Goal: Information Seeking & Learning: Learn about a topic

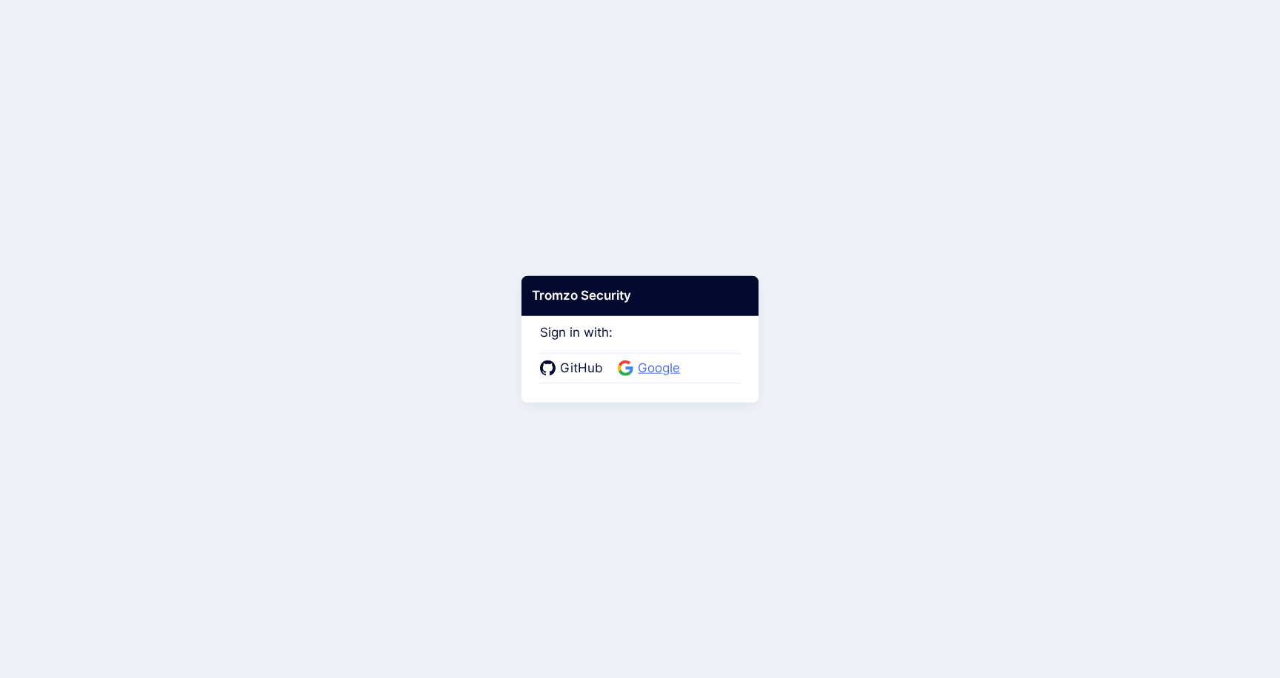
click at [655, 371] on span "Google" at bounding box center [658, 368] width 51 height 19
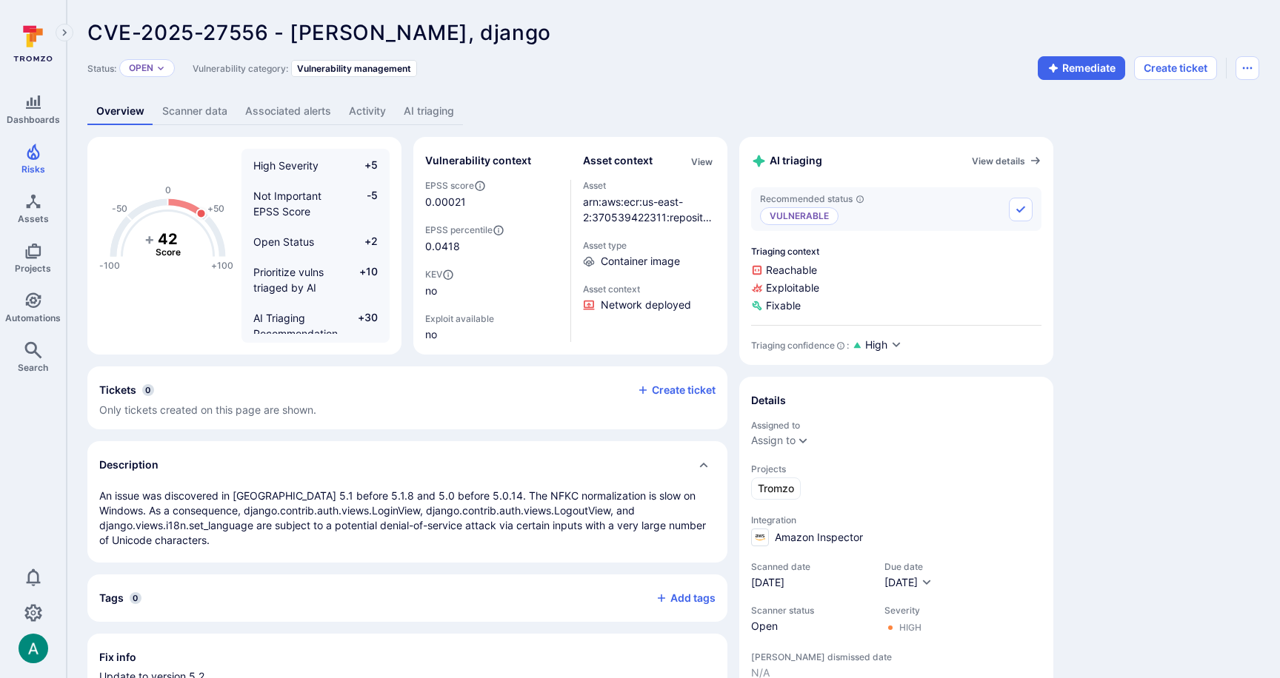
click at [406, 111] on link "AI triaging" at bounding box center [429, 111] width 68 height 27
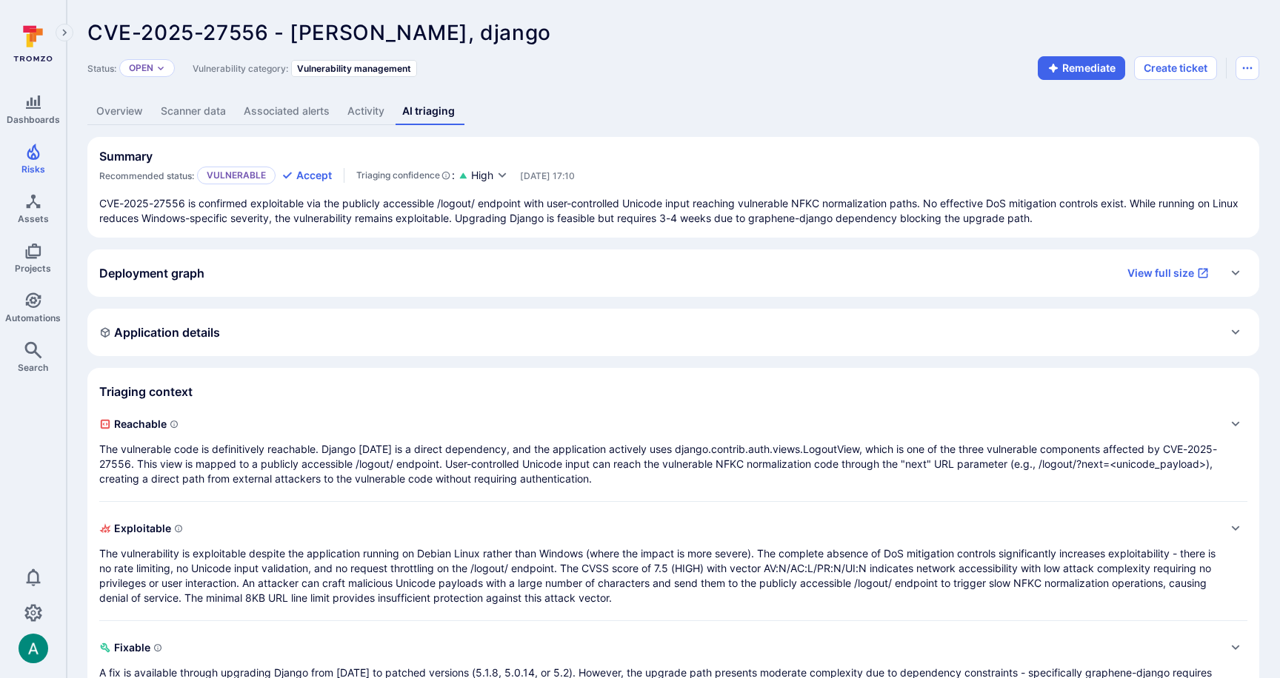
click at [503, 210] on p "CVE-2025-27556 is confirmed exploitable via the publicly accessible /logout/ en…" at bounding box center [673, 211] width 1148 height 30
click at [1233, 269] on icon "Expand" at bounding box center [1236, 273] width 12 height 12
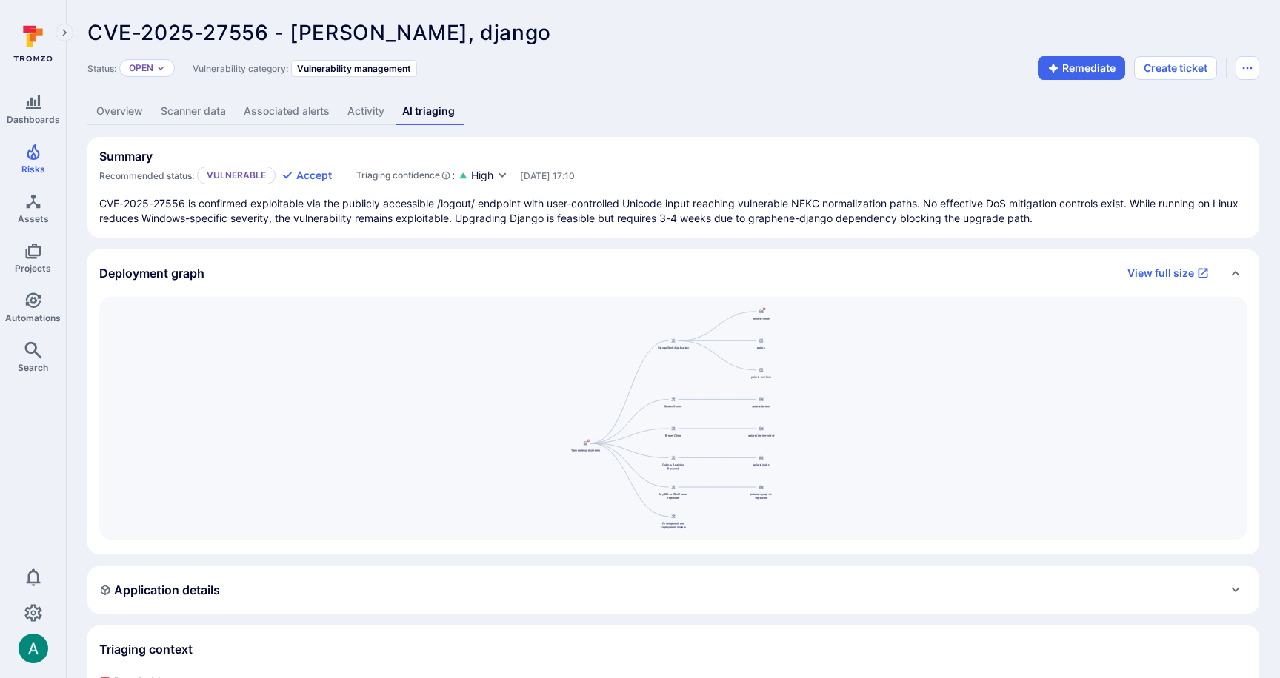
click at [1234, 270] on icon "Collapse" at bounding box center [1236, 273] width 12 height 12
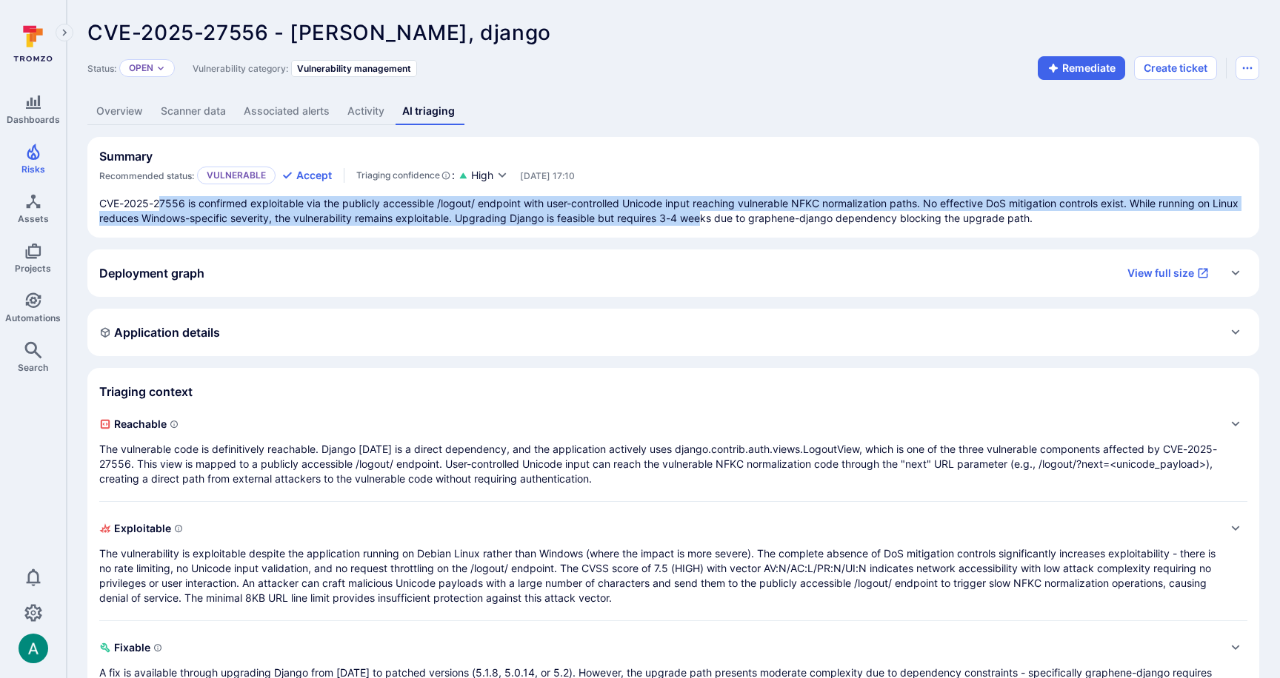
drag, startPoint x: 208, startPoint y: 199, endPoint x: 734, endPoint y: 213, distance: 526.1
click at [734, 213] on p "CVE-2025-27556 is confirmed exploitable via the publicly accessible /logout/ en…" at bounding box center [673, 211] width 1148 height 30
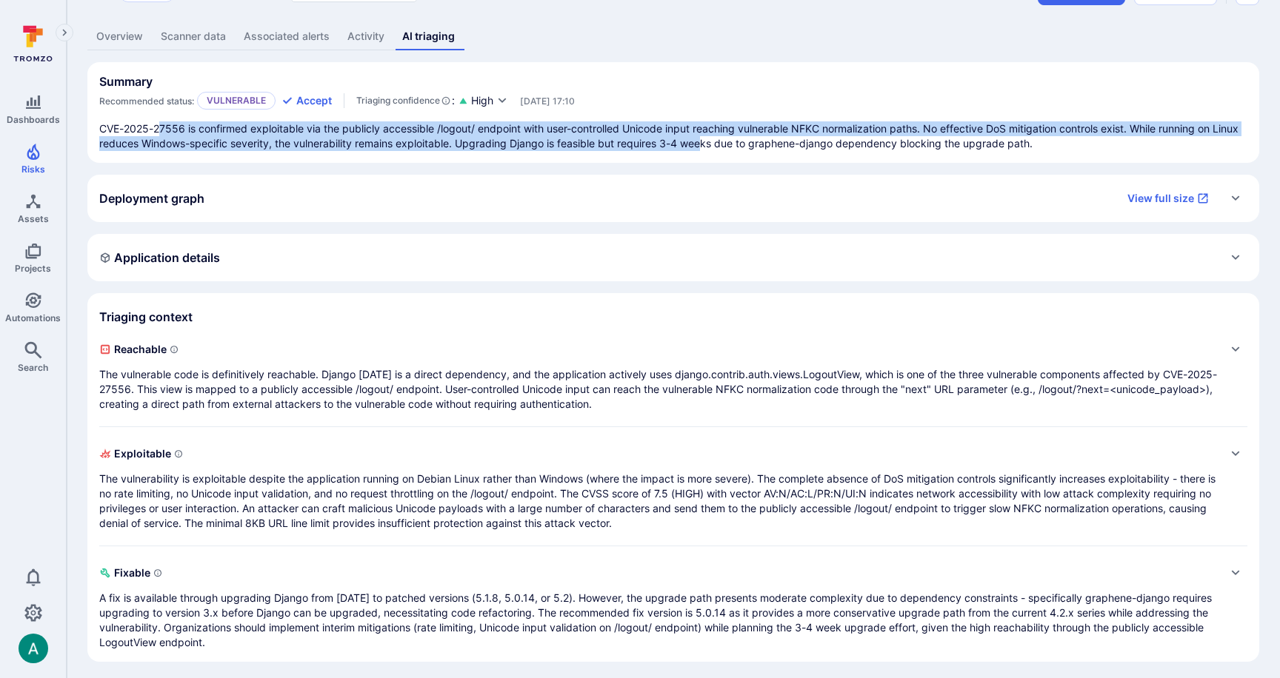
scroll to position [79, 0]
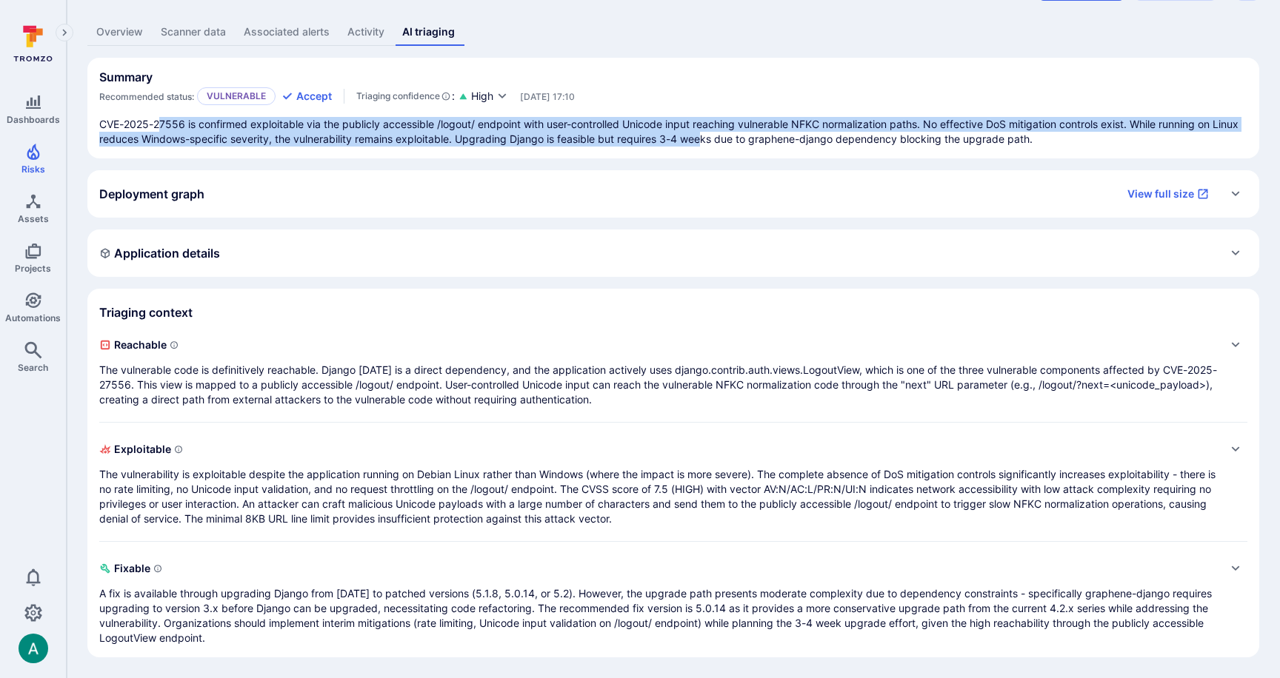
drag, startPoint x: 127, startPoint y: 369, endPoint x: 331, endPoint y: 368, distance: 204.4
click at [331, 368] on p "The vulnerable code is definitively reachable. Django 4.2.25 is a direct depend…" at bounding box center [658, 385] width 1118 height 44
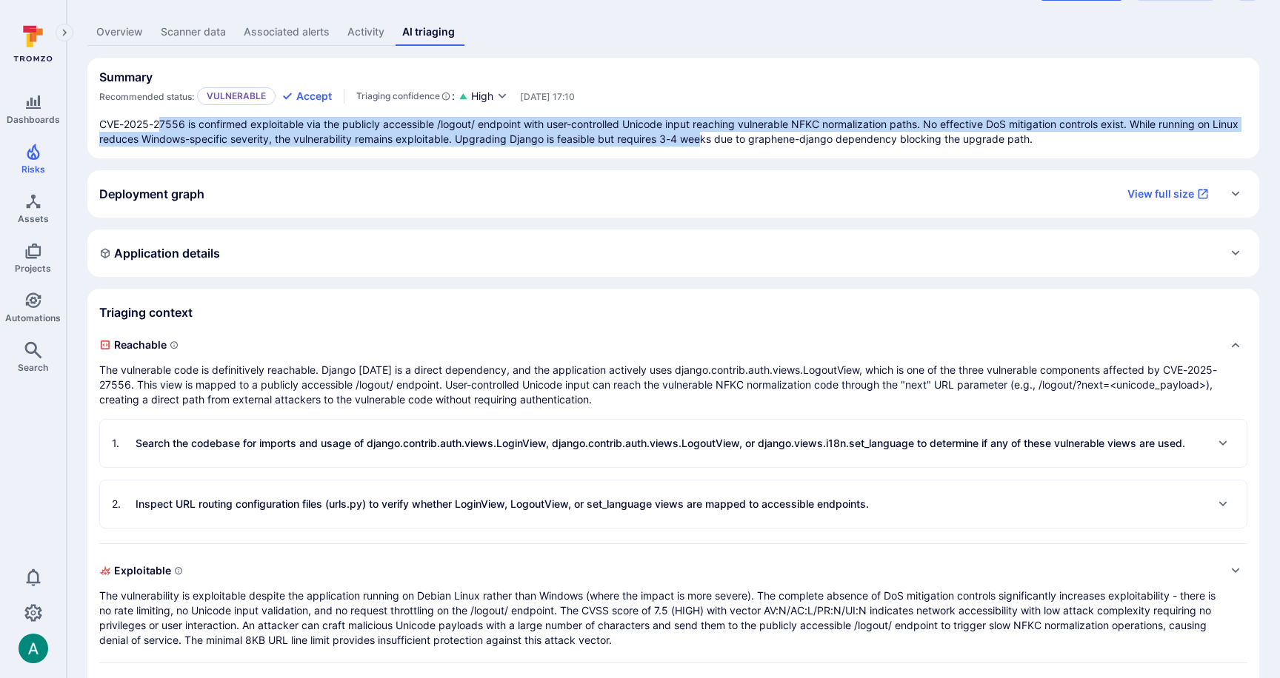
click at [1012, 441] on p "Search the codebase for imports and usage of django.contrib.auth.views.LoginVie…" at bounding box center [661, 443] width 1050 height 15
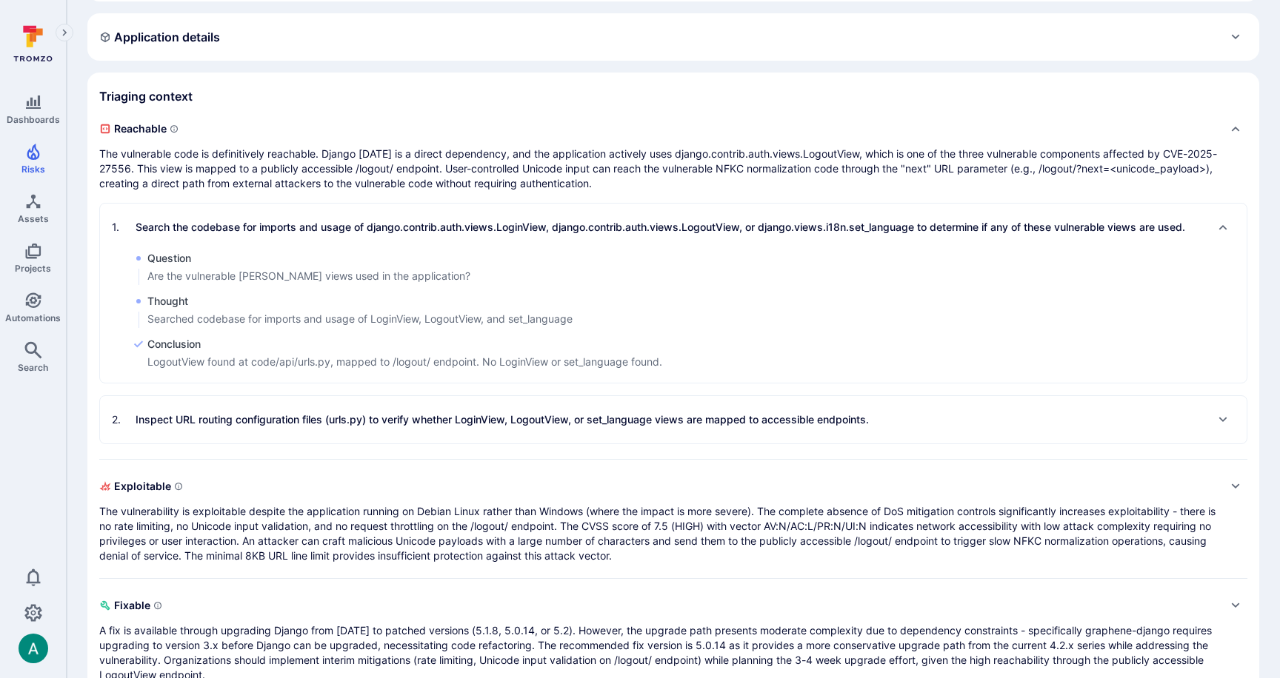
scroll to position [298, 0]
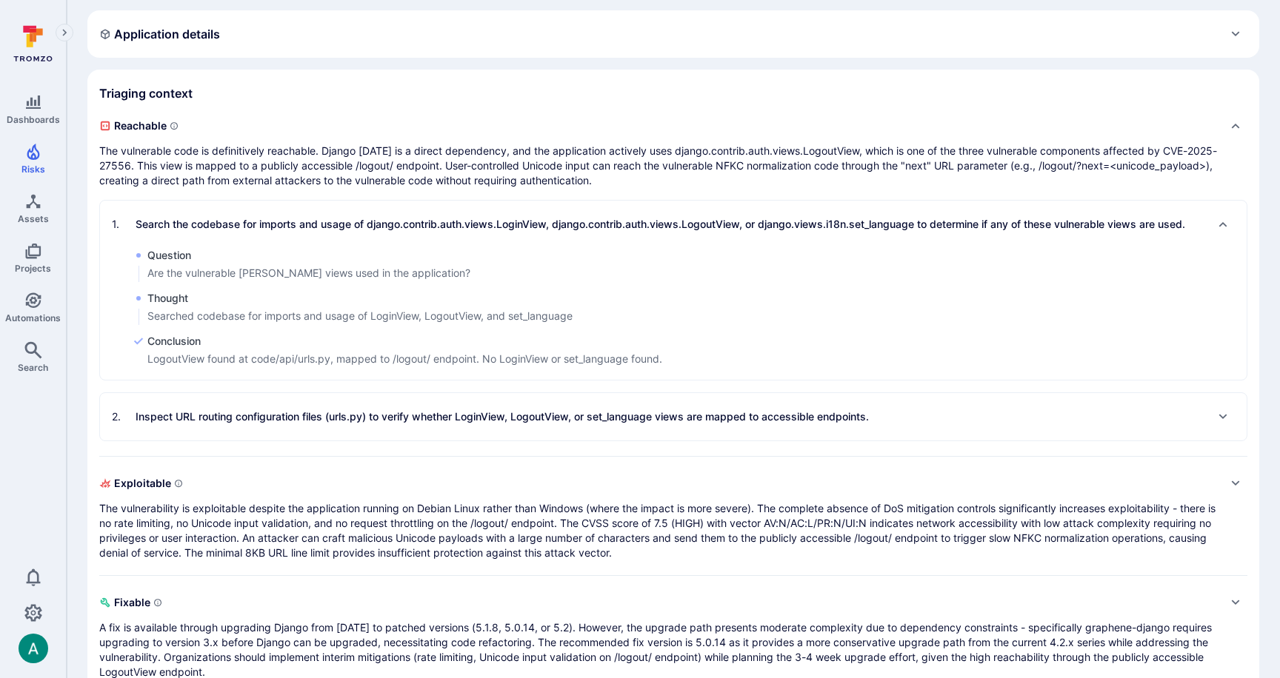
click at [593, 416] on p "Inspect URL routing configuration files (urls.py) to verify whether LoginView, …" at bounding box center [502, 417] width 733 height 15
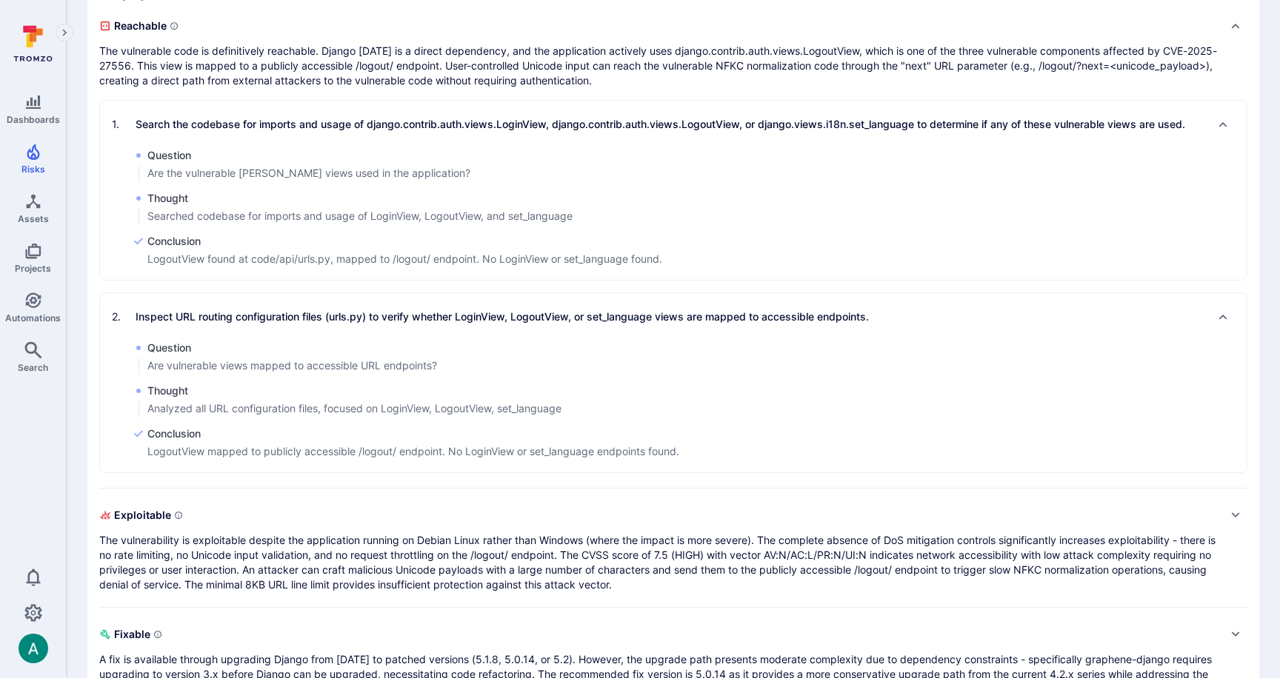
scroll to position [464, 0]
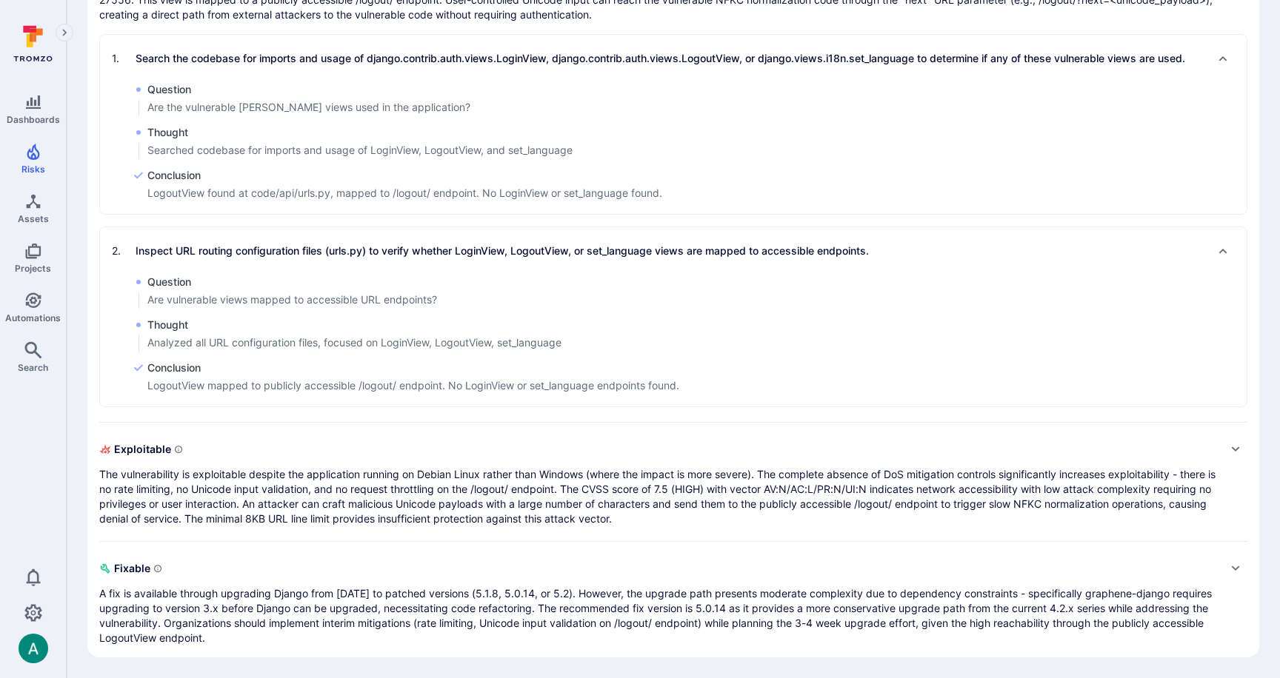
click at [369, 501] on p "The vulnerability is exploitable despite the application running on Debian Linu…" at bounding box center [658, 496] width 1118 height 59
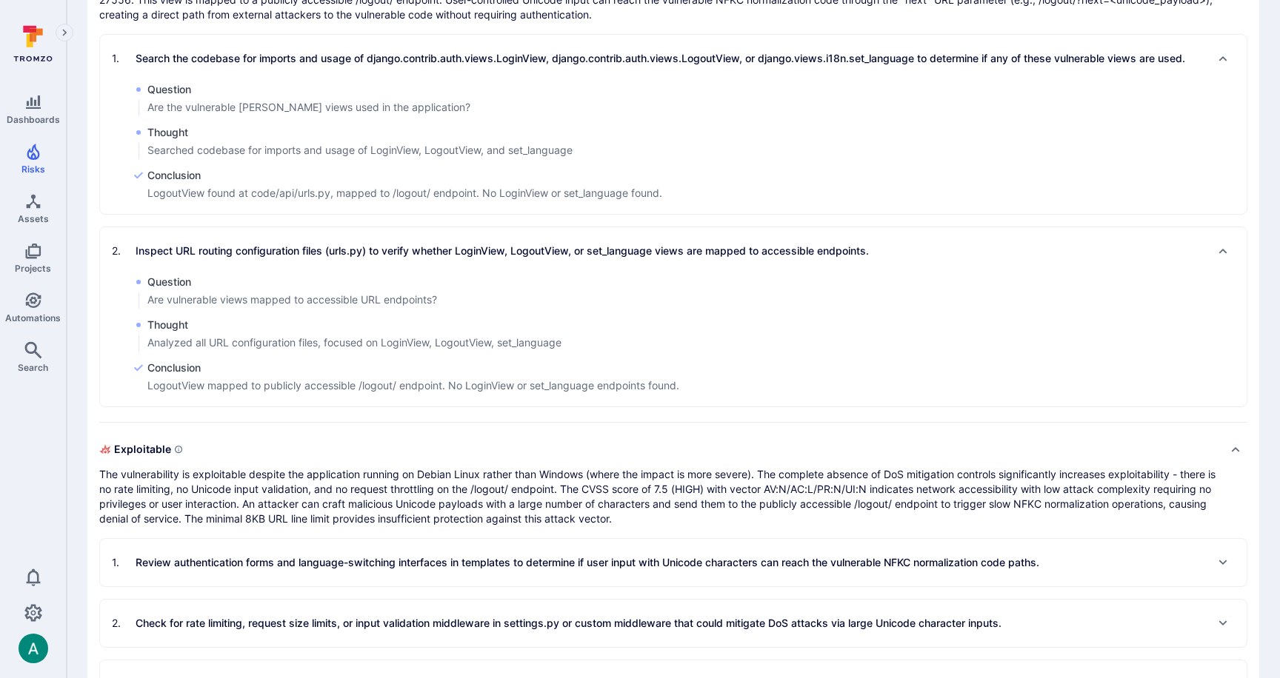
click at [595, 561] on p "Review authentication forms and language-switching interfaces in templates to d…" at bounding box center [588, 563] width 904 height 15
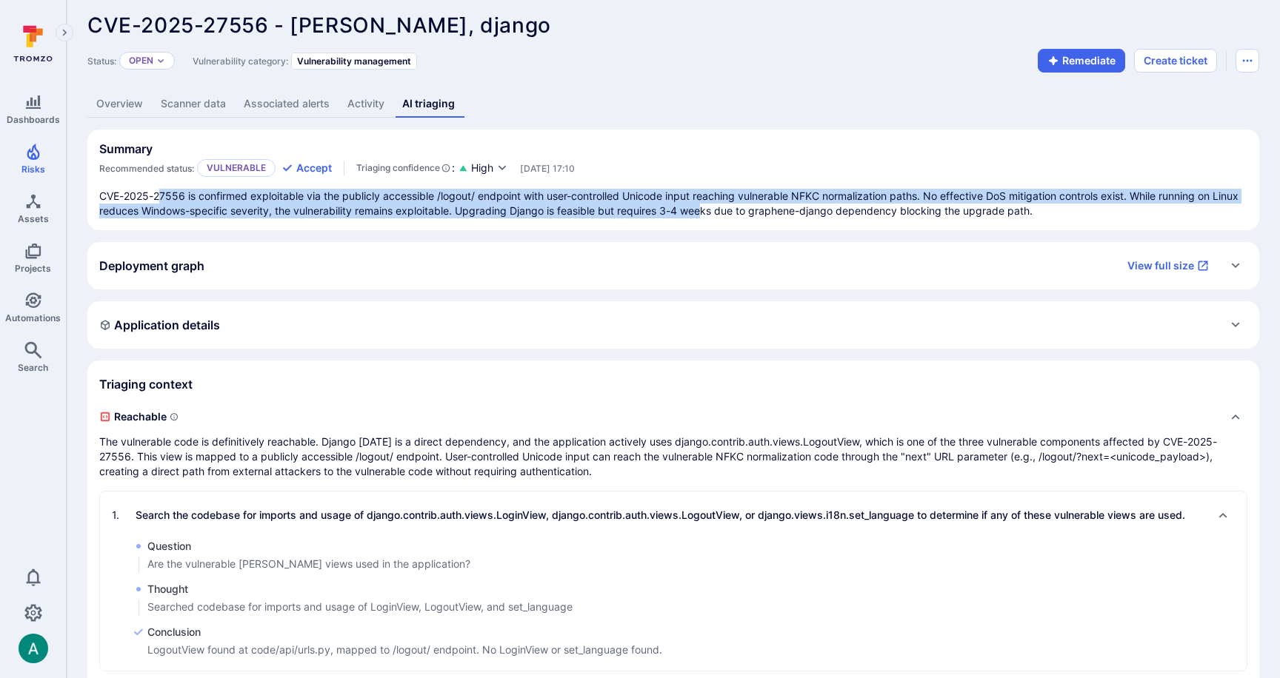
scroll to position [0, 0]
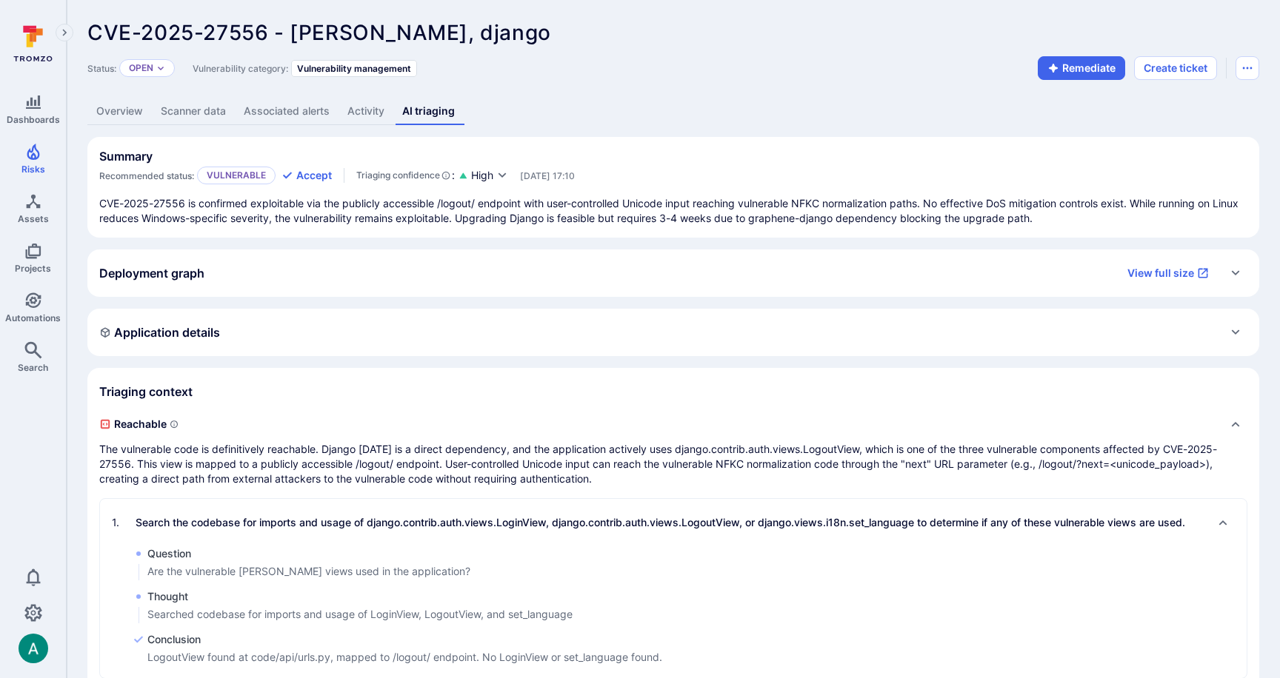
click at [830, 145] on section "Summary Recommended status: Vulnerable Accept Triaging confidence : High Oct 13…" at bounding box center [673, 187] width 1172 height 101
drag, startPoint x: 87, startPoint y: 29, endPoint x: 362, endPoint y: 25, distance: 274.8
click at [362, 25] on span "CVE-2025-27556 - Django, django" at bounding box center [319, 32] width 464 height 25
copy span "CVE-2025-27556 - Django"
click at [121, 116] on link "Overview" at bounding box center [119, 111] width 64 height 27
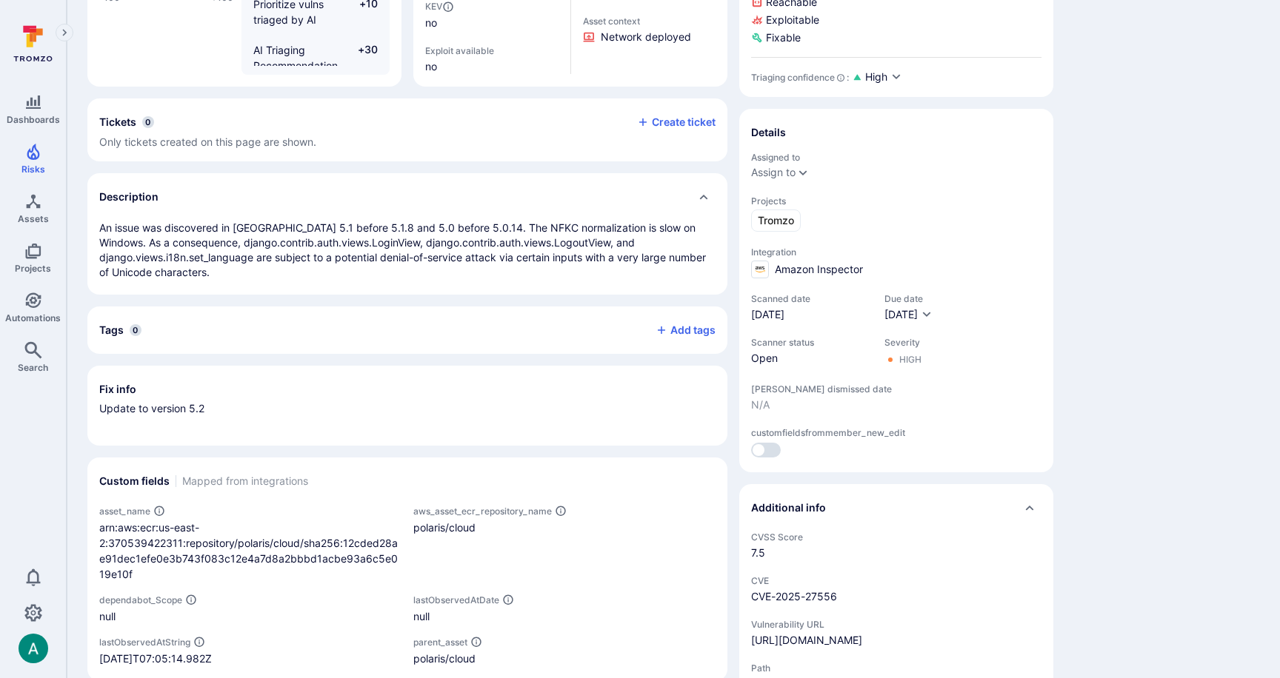
scroll to position [587, 0]
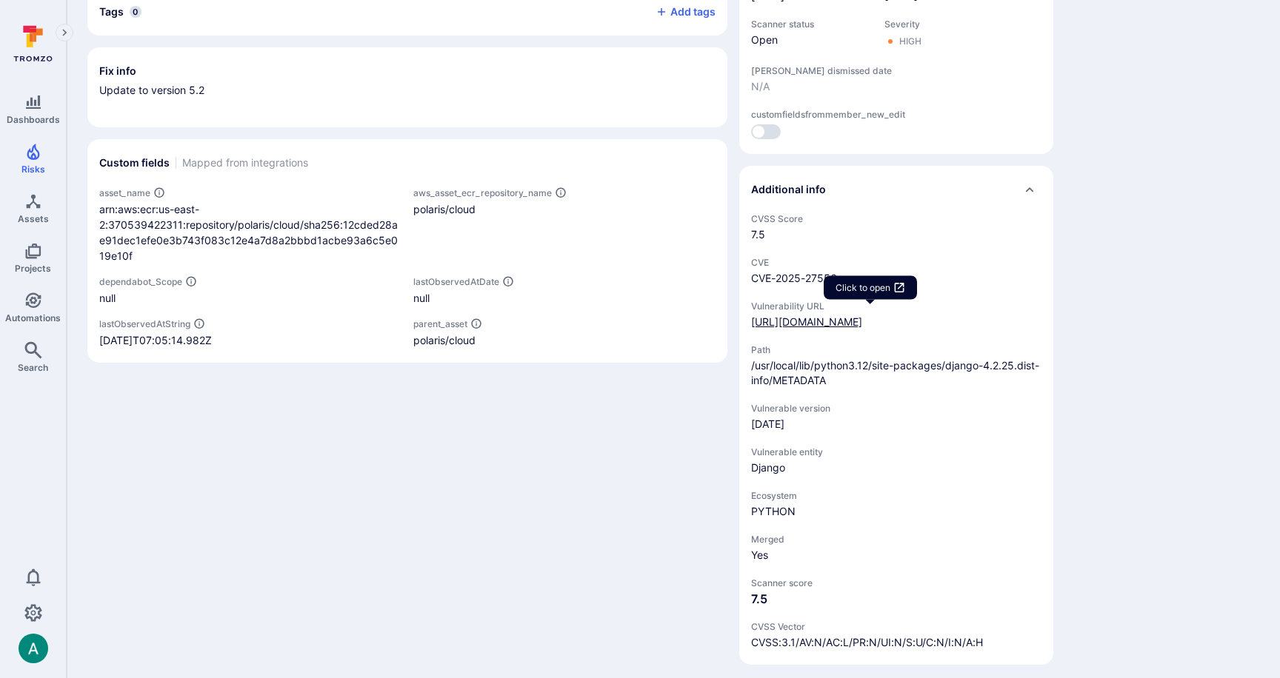
click at [785, 315] on div "https://nvd.nist.gov/vuln/detail/CVE-2025-27556" at bounding box center [806, 322] width 111 height 15
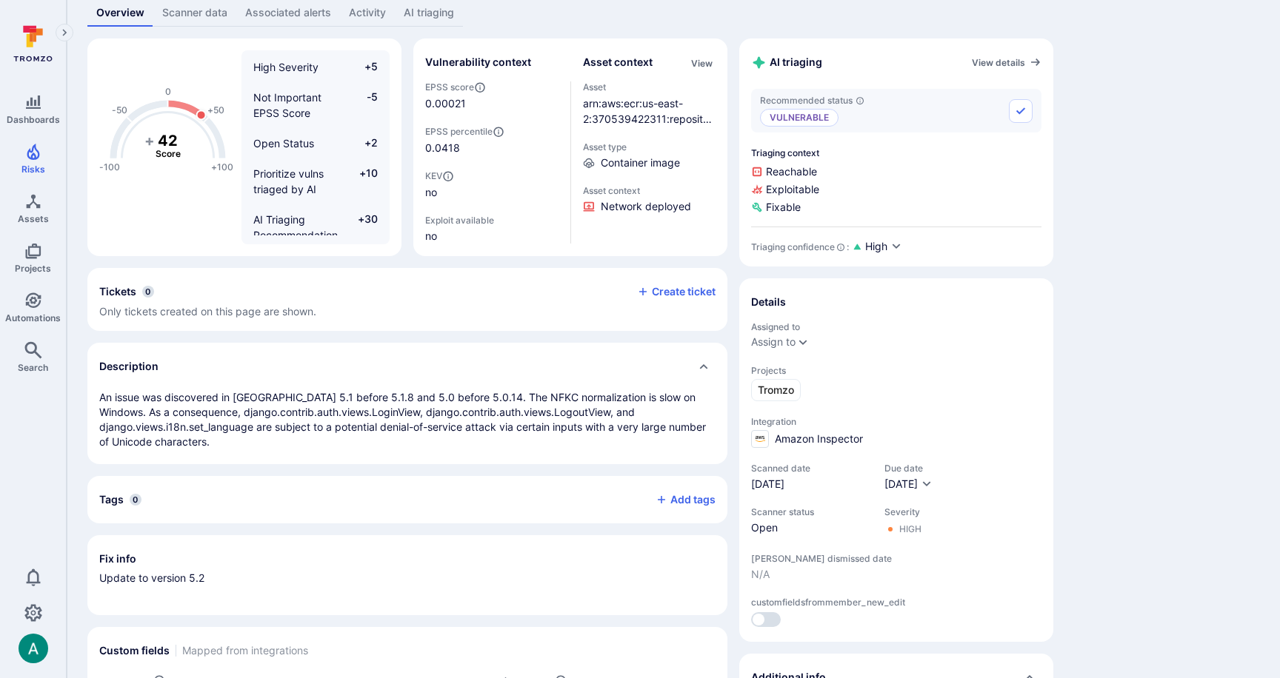
scroll to position [0, 0]
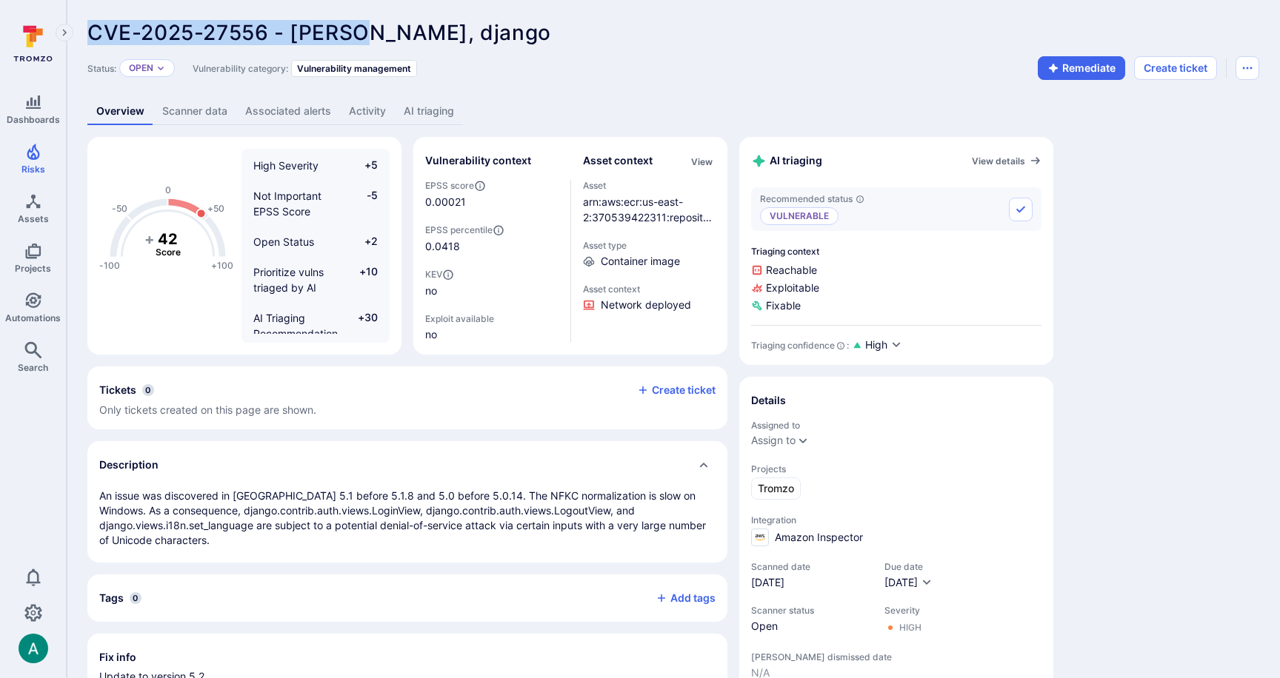
click at [438, 113] on link "AI triaging" at bounding box center [429, 111] width 68 height 27
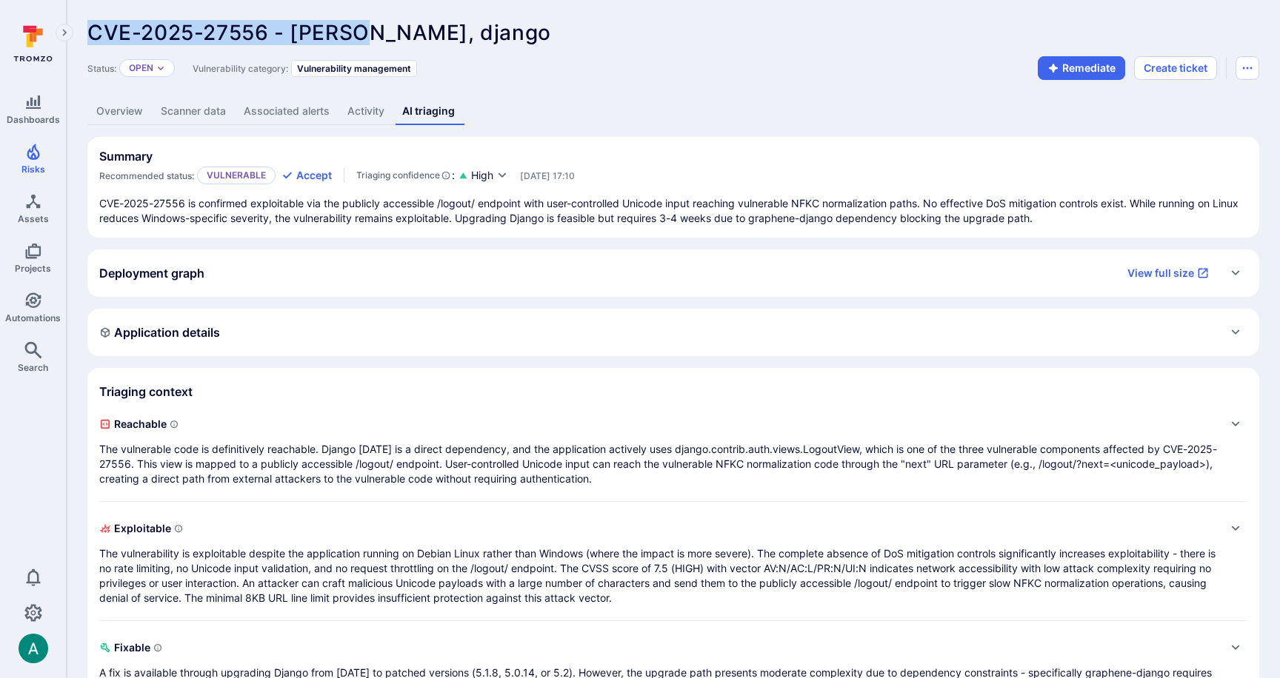
scroll to position [79, 0]
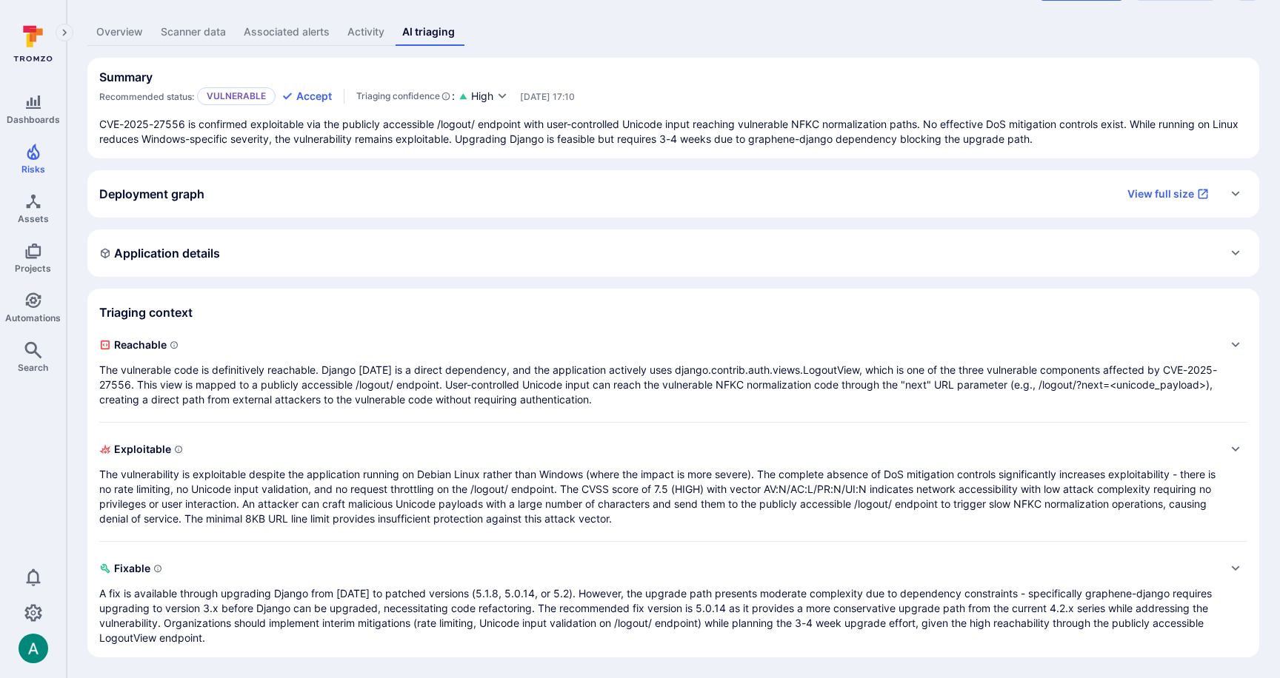
click at [547, 502] on p "The vulnerability is exploitable despite the application running on Debian Linu…" at bounding box center [658, 496] width 1118 height 59
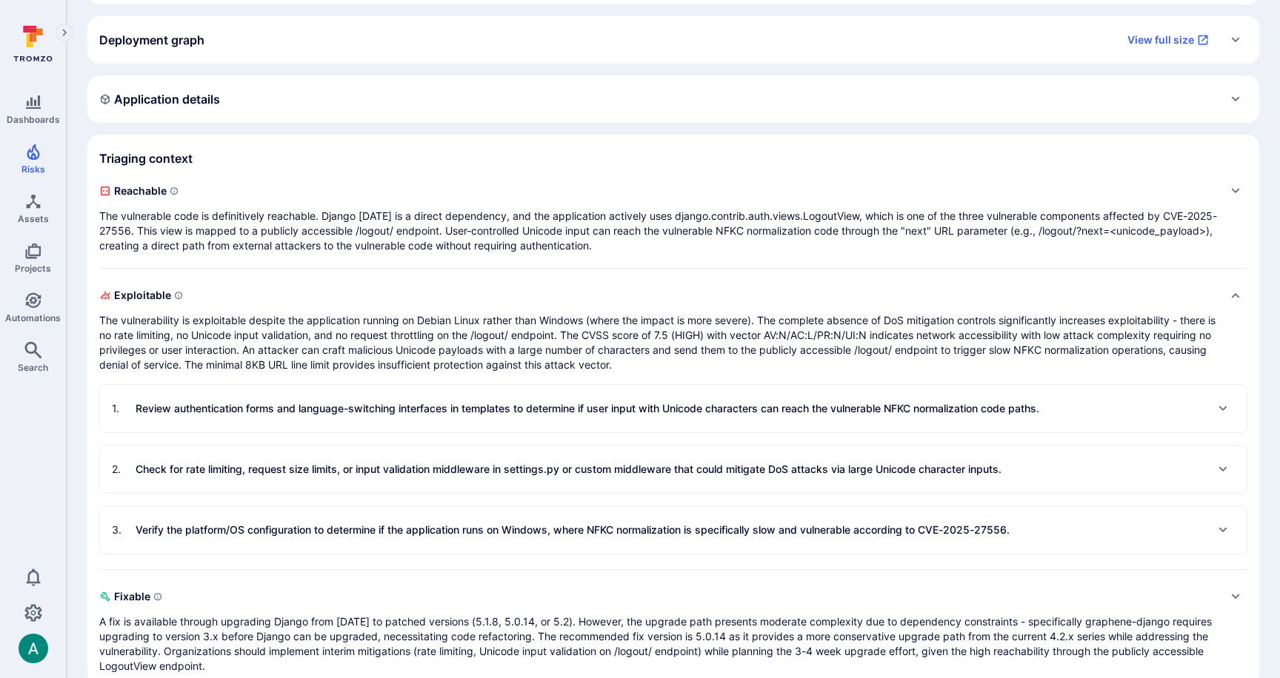
scroll to position [0, 0]
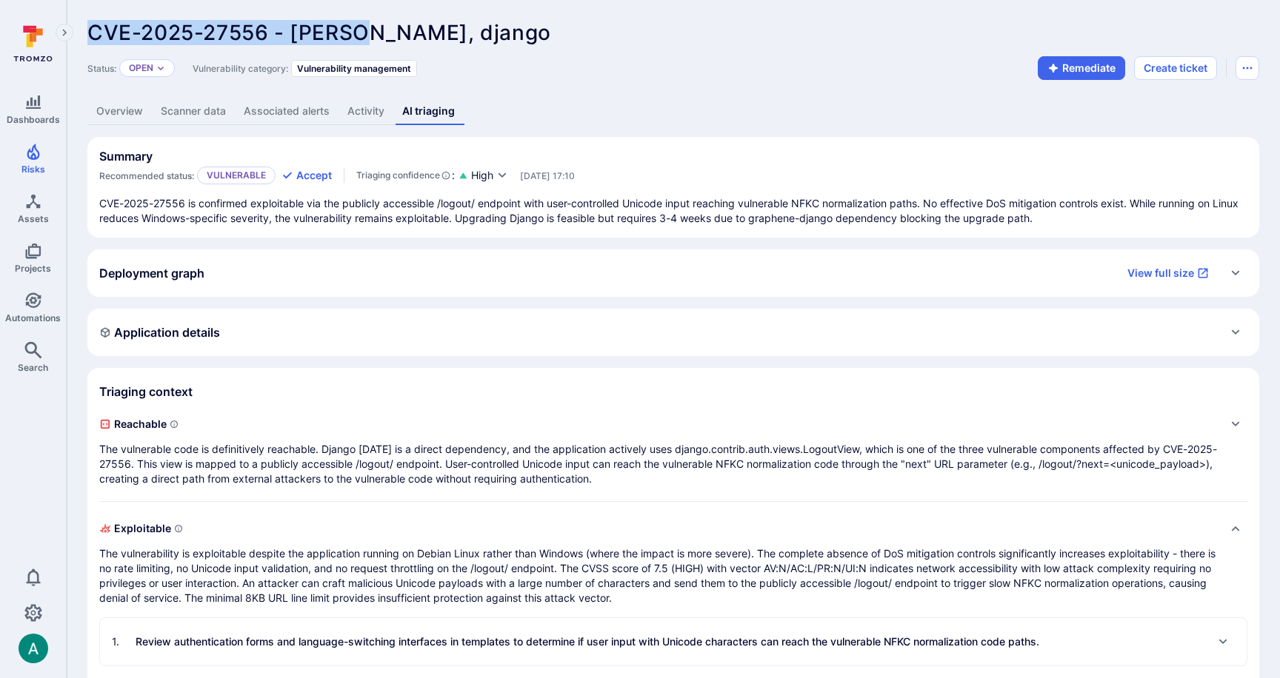
click at [123, 110] on link "Overview" at bounding box center [119, 111] width 64 height 27
